Goal: Information Seeking & Learning: Find specific fact

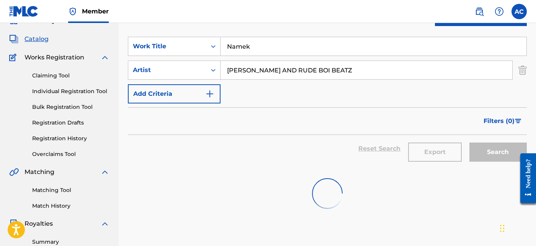
scroll to position [37, 0]
click at [263, 54] on input "Namek" at bounding box center [374, 46] width 306 height 18
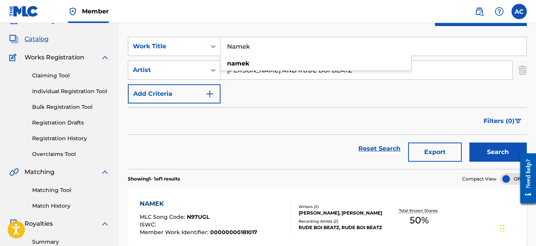
paste input "They Don't Want It"
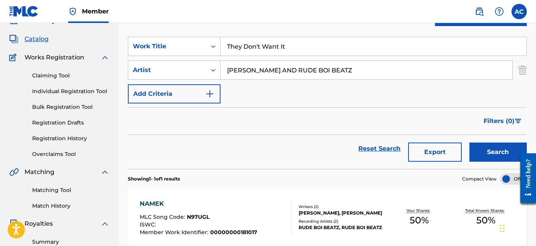
click at [258, 46] on input "They Don't Want It" at bounding box center [374, 46] width 306 height 18
type input "They Don t Want It"
click at [322, 77] on input "GT GARZA AND RUDE BOI BEATZ" at bounding box center [367, 70] width 292 height 18
click at [322, 76] on input "GT GARZA AND RUDE BOI BEATZ" at bounding box center [367, 70] width 292 height 18
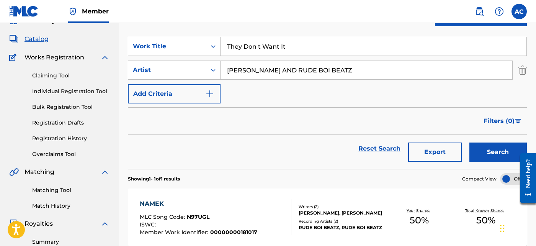
click at [306, 72] on input "GT GARZA AND RUDE BOI BEATZ" at bounding box center [367, 70] width 292 height 18
paste input "arza TTOD Bumpy Johnson UNO G"
click at [306, 72] on input "GT Garza TTOD Bumpy Johnson UNO G" at bounding box center [367, 70] width 292 height 18
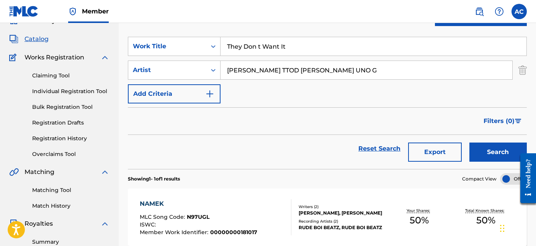
type input "GT Garza TTOD Bumpy Johnson UNO G"
click at [469, 142] on button "Search" at bounding box center [497, 151] width 57 height 19
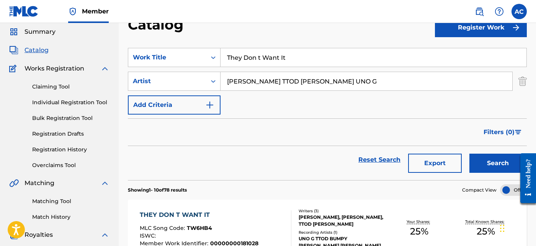
scroll to position [67, 0]
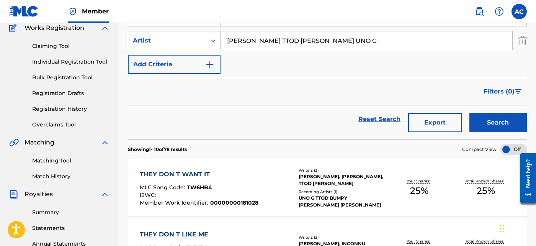
click at [242, 188] on div "MLC Song Code : TW6HB4" at bounding box center [199, 189] width 119 height 8
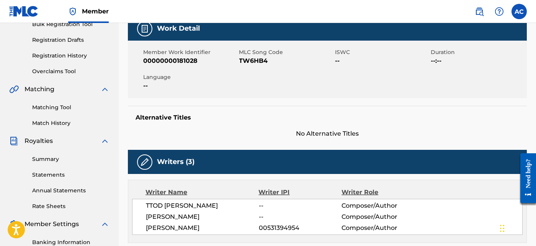
scroll to position [6, 0]
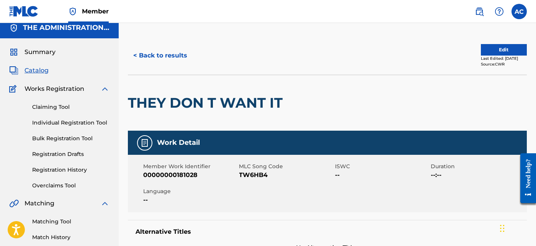
click at [162, 51] on button "< Back to results" at bounding box center [160, 55] width 65 height 19
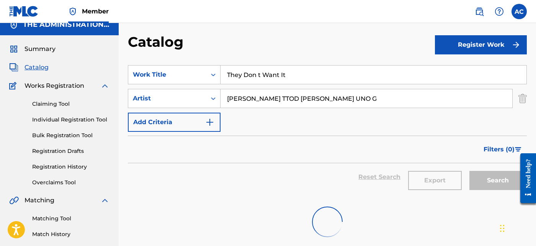
scroll to position [7, 0]
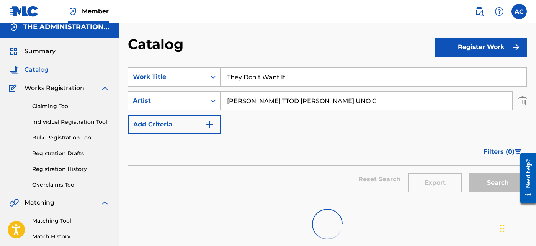
click at [260, 73] on input "They Don t Want It" at bounding box center [374, 77] width 306 height 18
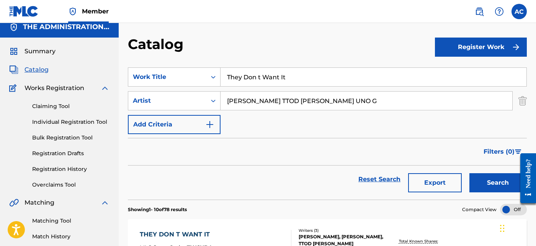
click at [260, 73] on input "They Don t Want It" at bounding box center [374, 77] width 306 height 18
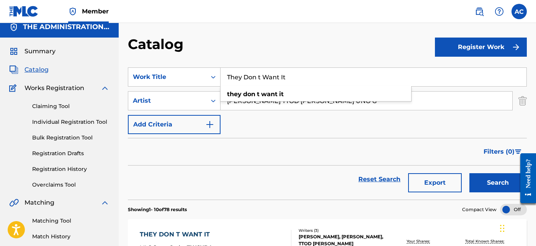
paste input "Money Slow Jam"
type input "Money Slow Jam"
click at [272, 89] on div "SearchWithCriteriad635bbae-cf4f-4814-9af5-1020c5470a07 Work Title Money Slow Ja…" at bounding box center [327, 100] width 399 height 67
click at [270, 100] on input "GT Garza TTOD Bumpy Johnson UNO G" at bounding box center [367, 100] width 292 height 18
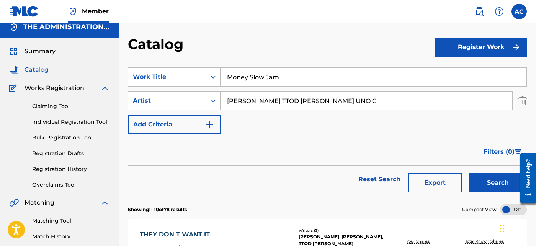
click at [270, 100] on input "GT Garza TTOD Bumpy Johnson UNO G" at bounding box center [367, 100] width 292 height 18
paste input "Peso Peso The Accomplice"
type input "GT Garza Peso Peso The Accomplice"
click at [469, 173] on button "Search" at bounding box center [497, 182] width 57 height 19
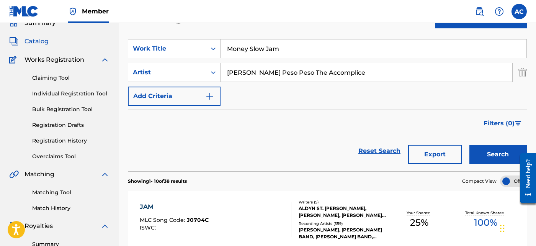
scroll to position [0, 0]
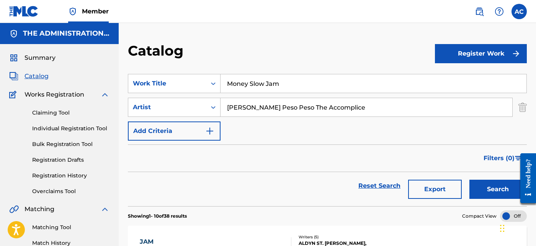
click at [521, 107] on img "Search Form" at bounding box center [522, 107] width 8 height 19
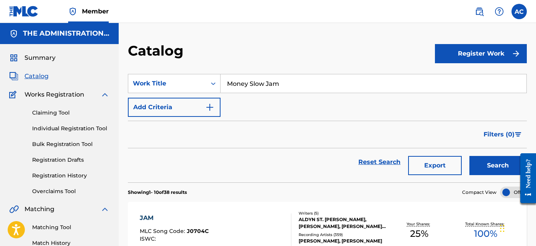
click at [487, 163] on button "Search" at bounding box center [497, 165] width 57 height 19
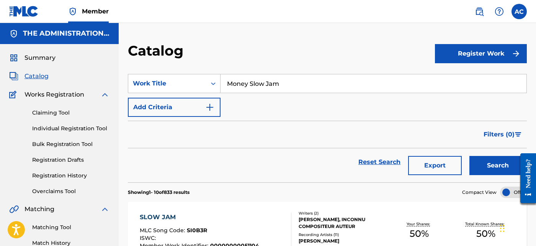
click at [273, 77] on input "Money Slow Jam" at bounding box center [374, 83] width 306 height 18
click at [480, 15] on img at bounding box center [479, 11] width 9 height 9
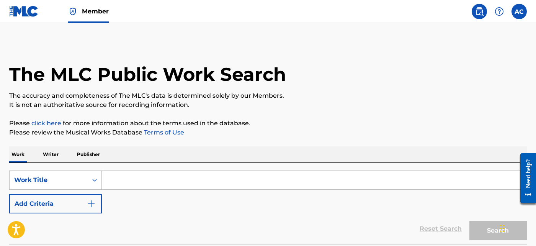
click at [154, 169] on div "SearchWithCriteriae8e60db6-2d49-43f6-9ba0-2e362aaf6b68 Work Title Add Criteria …" at bounding box center [268, 203] width 518 height 81
click at [151, 177] on input "Search Form" at bounding box center [314, 180] width 425 height 18
paste input "Money Slow Jam"
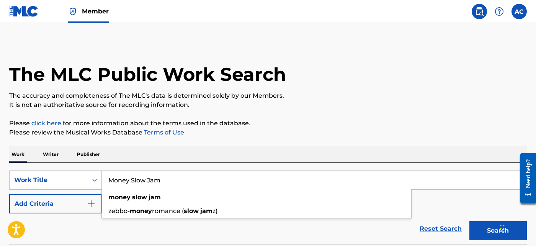
type input "Money Slow Jam"
click at [469, 221] on button "Search" at bounding box center [497, 230] width 57 height 19
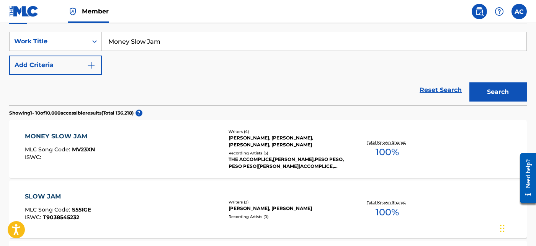
scroll to position [139, 0]
click at [176, 149] on div "MONEY SLOW JAM MLC Song Code : MV23XN ISWC :" at bounding box center [123, 148] width 197 height 34
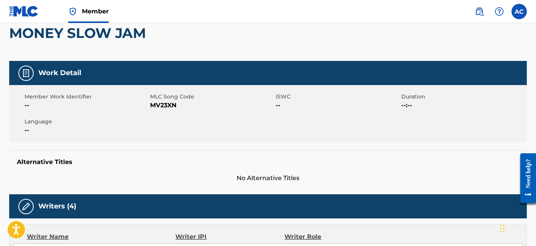
scroll to position [75, 0]
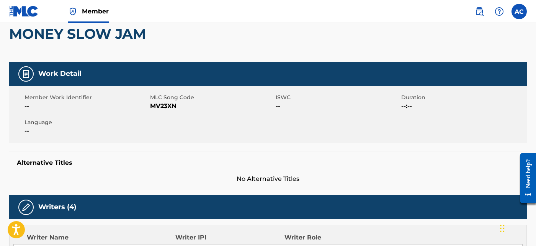
click at [158, 106] on span "MV23XN" at bounding box center [212, 105] width 124 height 9
copy span "MV23XN"
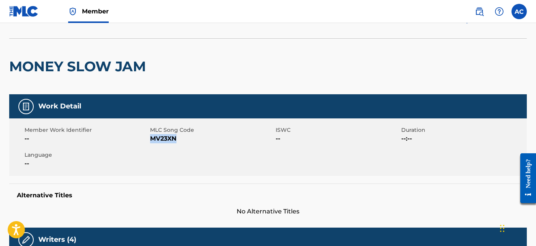
scroll to position [41, 0]
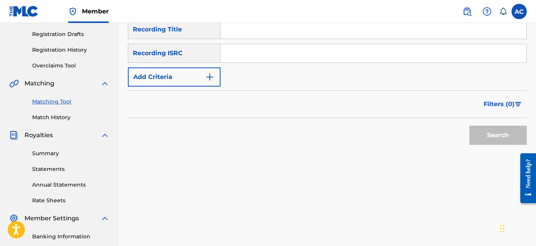
scroll to position [126, 0]
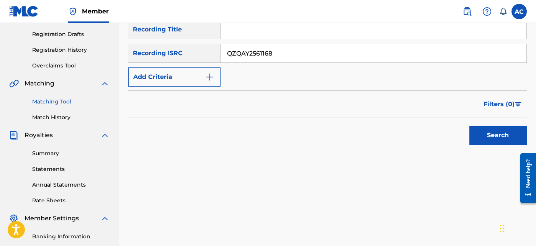
type input "QZQAY2561168"
click at [479, 133] on button "Search" at bounding box center [497, 135] width 57 height 19
